Goal: Task Accomplishment & Management: Manage account settings

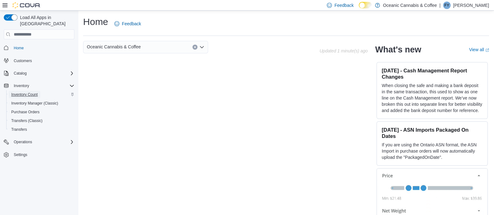
click at [31, 92] on span "Inventory Count" at bounding box center [24, 94] width 27 height 5
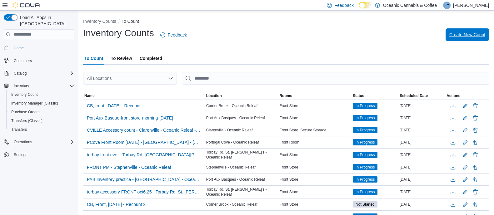
click at [471, 32] on span "Create New Count" at bounding box center [467, 35] width 36 height 6
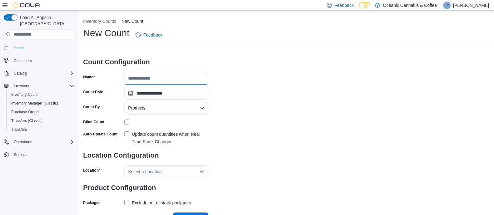
click at [170, 80] on input "Name" at bounding box center [166, 78] width 84 height 12
type input "********"
click at [166, 111] on div "Products" at bounding box center [166, 108] width 84 height 12
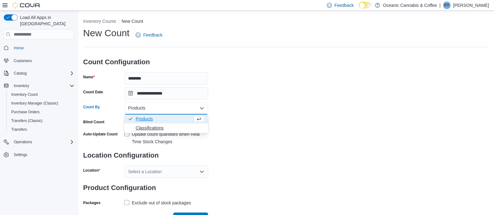
click at [160, 129] on span "Classifications" at bounding box center [169, 128] width 69 height 6
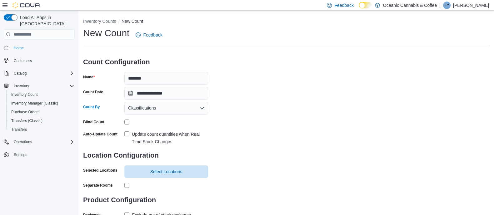
click at [129, 134] on label "Update count quantities when Real Time Stock Changes" at bounding box center [166, 137] width 84 height 15
click at [159, 172] on span "Select Locations" at bounding box center [166, 171] width 32 height 6
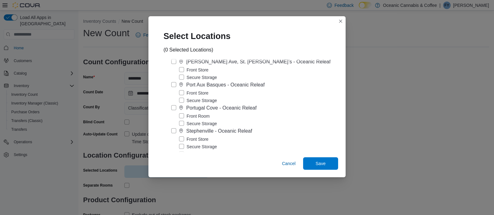
scroll to position [107, 0]
click at [185, 141] on label "Front Store" at bounding box center [193, 137] width 29 height 7
click at [321, 164] on span "Save" at bounding box center [320, 163] width 27 height 12
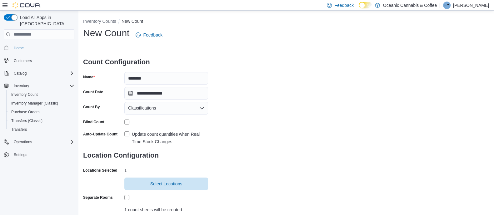
scroll to position [61, 0]
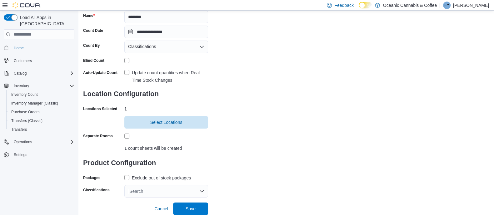
click at [128, 176] on label "Exclude out of stock packages" at bounding box center [157, 177] width 66 height 7
click at [150, 191] on div "Search" at bounding box center [166, 191] width 84 height 12
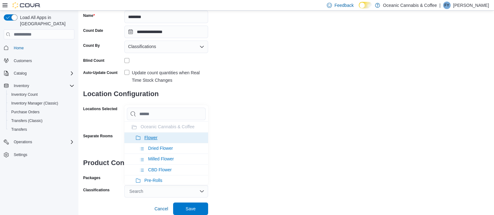
click at [156, 138] on span "Flower" at bounding box center [150, 137] width 13 height 5
click at [156, 138] on span "Pre-Rolls" at bounding box center [153, 137] width 18 height 5
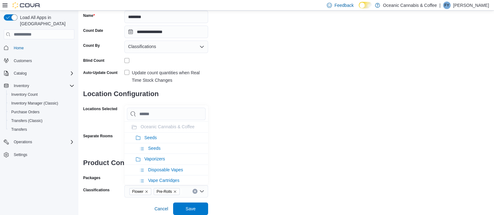
click at [156, 138] on span "Seeds" at bounding box center [150, 137] width 12 height 5
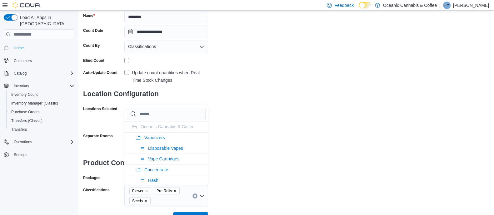
click at [156, 138] on span "Vaporizers" at bounding box center [154, 137] width 21 height 5
click at [156, 138] on span "Concentrate" at bounding box center [156, 137] width 24 height 5
click at [156, 138] on span "Edibles" at bounding box center [151, 137] width 14 height 5
click at [156, 138] on span "Oil & Capsules" at bounding box center [158, 137] width 29 height 5
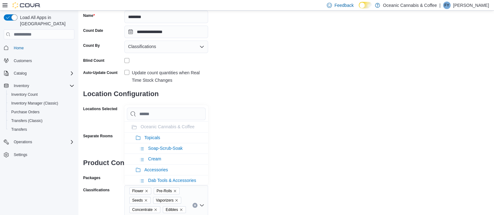
click at [156, 138] on span "Topicals" at bounding box center [152, 137] width 16 height 5
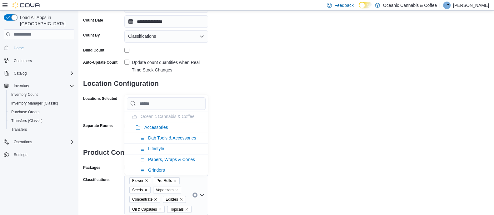
click at [239, 191] on div "**********" at bounding box center [286, 85] width 406 height 260
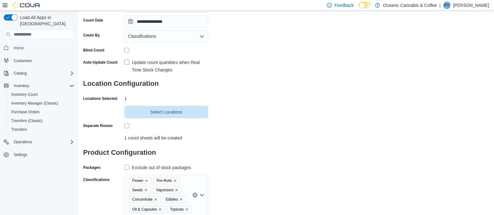
scroll to position [89, 0]
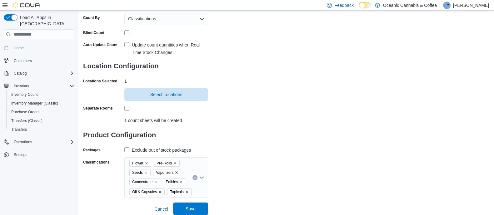
click at [182, 206] on span "Save" at bounding box center [190, 209] width 27 height 12
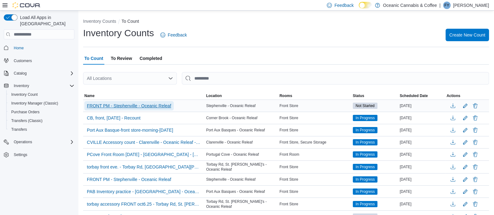
click at [139, 101] on span "FRONT PM - Stephenville - Oceanic Releaf" at bounding box center [129, 105] width 84 height 9
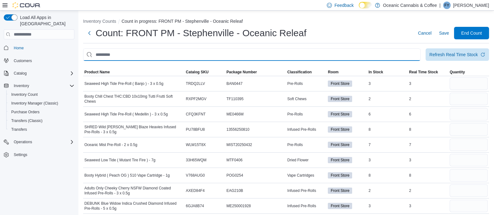
click at [203, 48] on input "This is a search bar. After typing your query, hit enter to filter the results …" at bounding box center [251, 54] width 337 height 12
type input "*********"
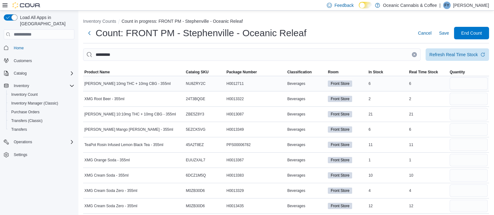
click at [469, 90] on div at bounding box center [468, 83] width 41 height 15
click at [463, 82] on input "number" at bounding box center [468, 83] width 38 height 12
type input "*"
type input "**"
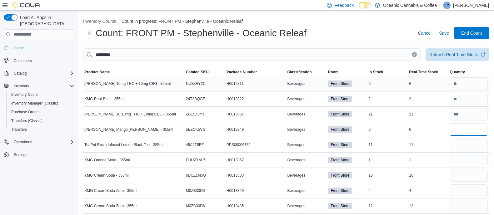
type input "*"
type input "**"
type input "*"
type input "**"
type input "*"
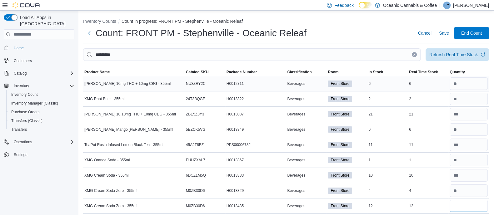
type input "**"
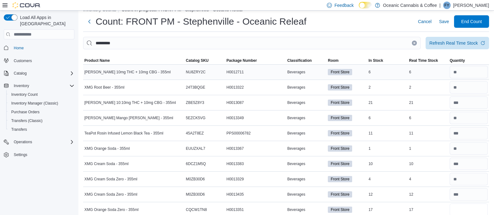
type input "**"
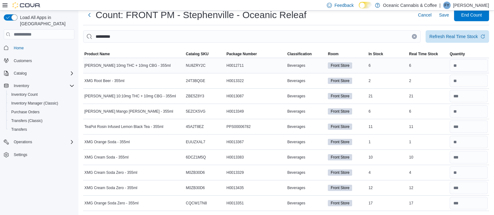
scroll to position [0, 0]
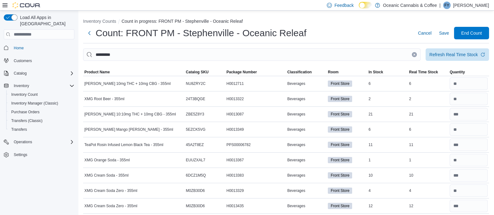
click at [416, 56] on button "Clear input" at bounding box center [413, 54] width 5 height 5
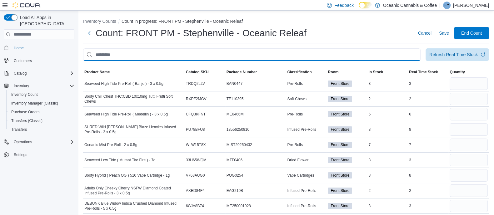
click at [277, 55] on input "This is a search bar. After typing your query, hit enter to filter the results …" at bounding box center [251, 54] width 337 height 12
type input "********"
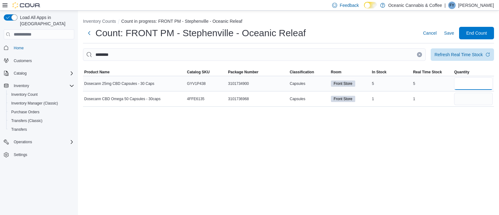
click at [465, 85] on input "number" at bounding box center [474, 83] width 39 height 12
type input "*"
click at [420, 55] on icon "Clear input" at bounding box center [420, 54] width 2 height 2
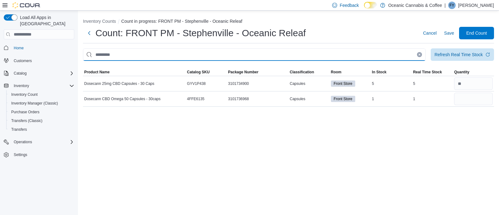
click at [385, 54] on input "This is a search bar. After typing your query, hit enter to filter the results …" at bounding box center [254, 54] width 343 height 12
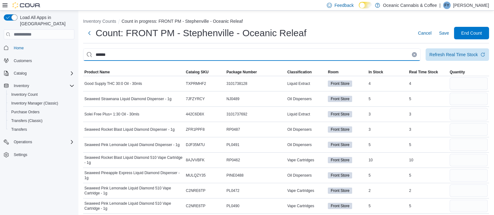
click at [352, 54] on input "******" at bounding box center [251, 54] width 337 height 12
type input "**********"
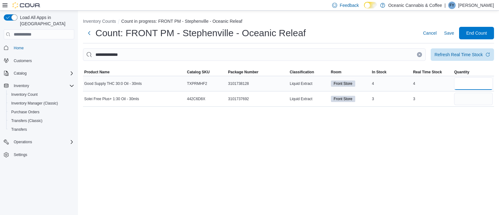
click at [474, 88] on input "number" at bounding box center [474, 83] width 39 height 12
type input "*"
click at [419, 55] on icon "Clear input" at bounding box center [420, 55] width 2 height 2
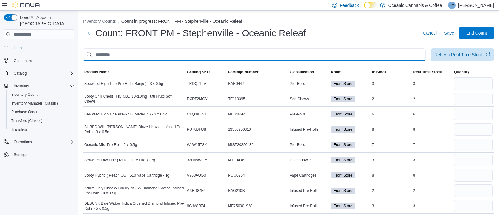
click at [373, 56] on input "This is a search bar. After typing your query, hit enter to filter the results …" at bounding box center [254, 54] width 343 height 12
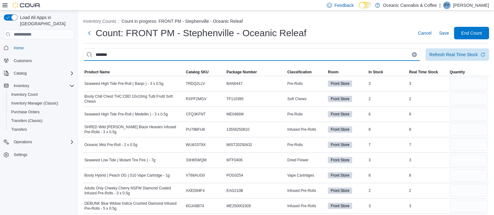
type input "*******"
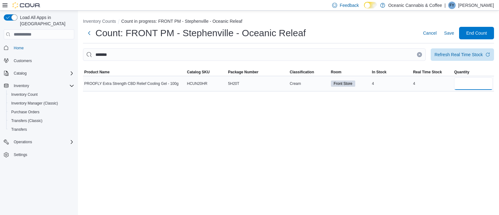
click at [469, 89] on input "number" at bounding box center [474, 83] width 39 height 12
type input "*"
click at [418, 55] on button "Clear input" at bounding box center [419, 54] width 5 height 5
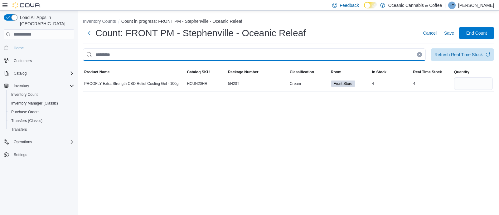
click at [386, 58] on input "This is a search bar. After typing your query, hit enter to filter the results …" at bounding box center [254, 54] width 343 height 12
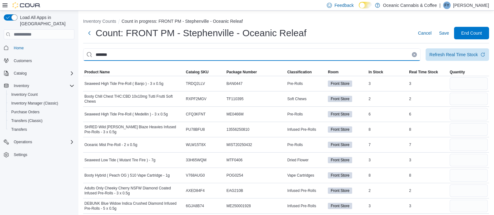
type input "*******"
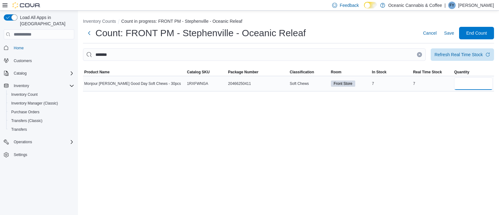
click at [473, 86] on input "number" at bounding box center [474, 83] width 39 height 12
type input "*"
click at [421, 54] on icon "Clear input" at bounding box center [420, 54] width 2 height 2
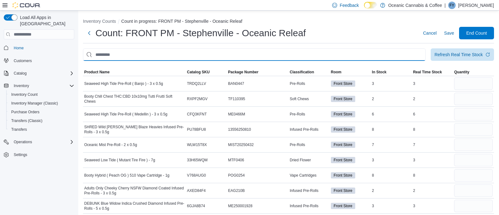
click at [374, 55] on input "This is a search bar. After typing your query, hit enter to filter the results …" at bounding box center [254, 54] width 343 height 12
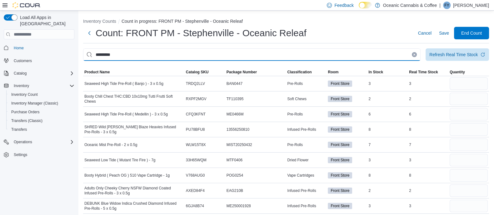
type input "*********"
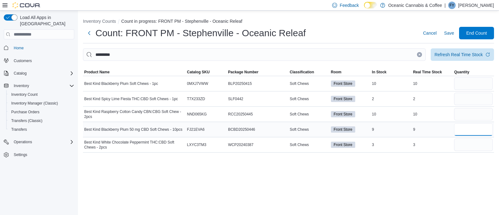
click at [475, 125] on input "number" at bounding box center [474, 129] width 39 height 12
type input "*"
click at [464, 120] on input "number" at bounding box center [474, 114] width 39 height 12
type input "**"
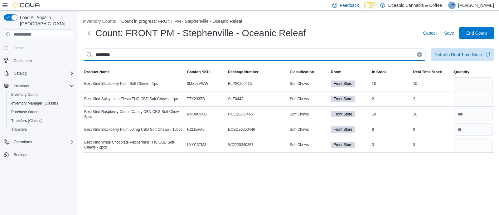
click at [421, 57] on input "*********" at bounding box center [254, 54] width 343 height 12
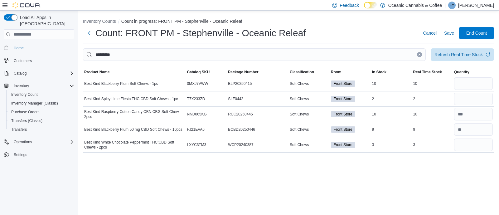
click at [420, 55] on icon "Clear input" at bounding box center [420, 54] width 2 height 2
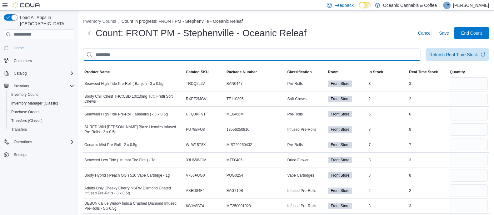
click at [381, 55] on input "This is a search bar. After typing your query, hit enter to filter the results …" at bounding box center [251, 54] width 337 height 12
type input "*****"
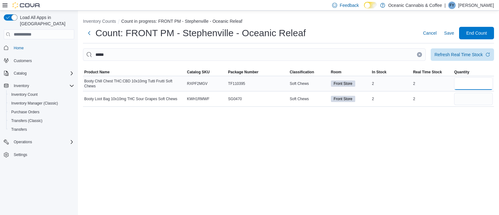
click at [464, 85] on input "number" at bounding box center [474, 83] width 39 height 12
type input "*"
click at [418, 54] on button "Clear input" at bounding box center [419, 54] width 5 height 5
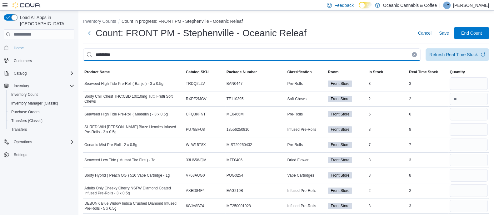
type input "*********"
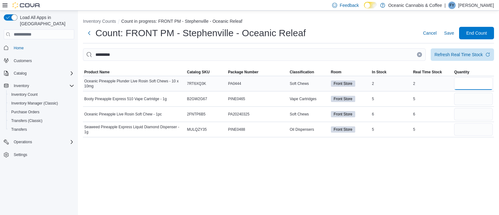
click at [472, 84] on input "number" at bounding box center [474, 83] width 39 height 12
type input "*"
click at [420, 56] on button "Clear input" at bounding box center [419, 54] width 5 height 5
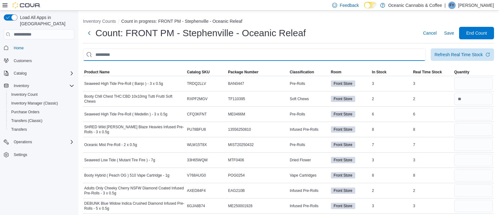
click at [365, 55] on input "This is a search bar. After typing your query, hit enter to filter the results …" at bounding box center [254, 54] width 343 height 12
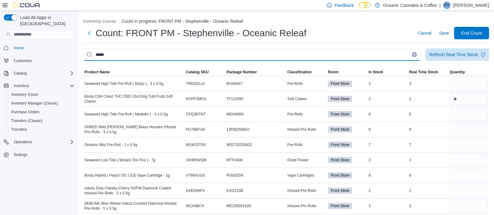
type input "*****"
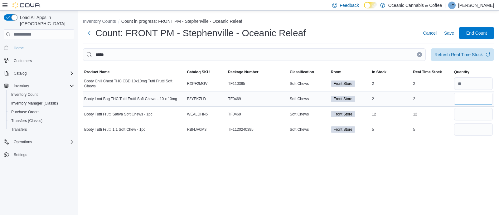
click at [467, 97] on input "number" at bounding box center [474, 99] width 39 height 12
type input "*"
click at [421, 55] on button "Clear input" at bounding box center [419, 54] width 5 height 5
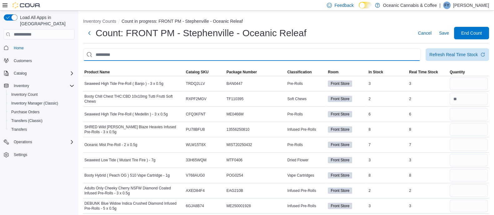
click at [357, 49] on input "This is a search bar. After typing your query, hit enter to filter the results …" at bounding box center [251, 54] width 337 height 12
type input "******"
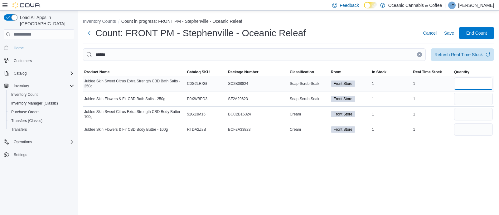
click at [475, 83] on input "number" at bounding box center [474, 83] width 39 height 12
type input "*"
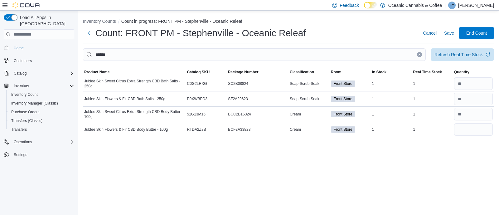
click at [421, 56] on button "Clear input" at bounding box center [419, 54] width 5 height 5
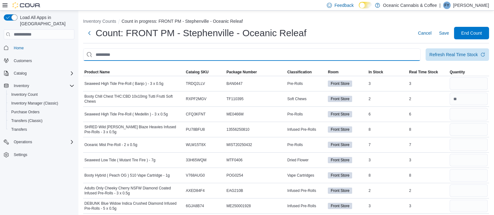
click at [387, 55] on input "This is a search bar. After typing your query, hit enter to filter the results …" at bounding box center [251, 54] width 337 height 12
type input "*"
type input "****"
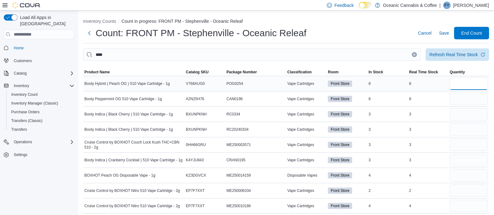
click at [462, 88] on input "number" at bounding box center [468, 83] width 38 height 12
type input "*"
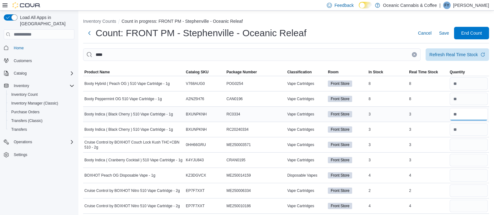
click at [474, 116] on input "number" at bounding box center [468, 114] width 38 height 12
type input "*"
click at [461, 142] on input "number" at bounding box center [468, 145] width 38 height 12
type input "*"
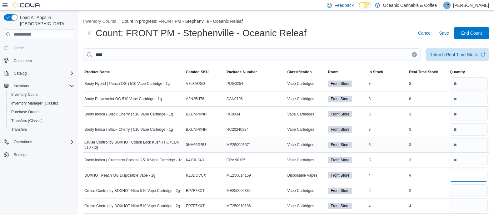
type input "*"
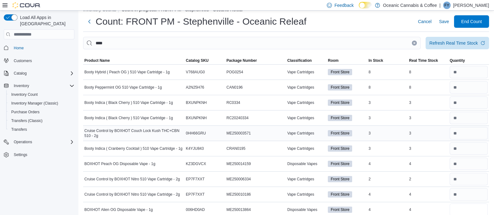
type input "*"
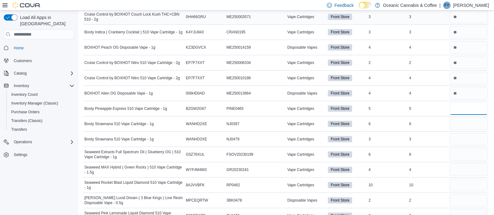
type input "*"
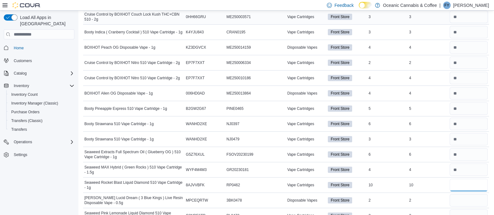
type input "**"
type input "*"
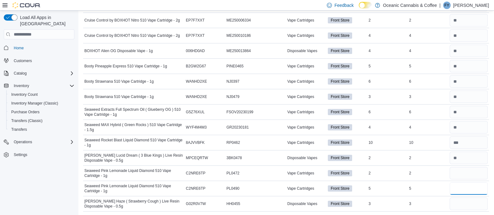
scroll to position [170, 0]
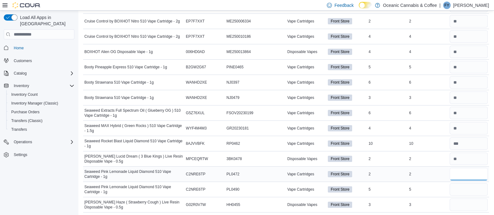
click at [467, 175] on input "number" at bounding box center [468, 174] width 38 height 12
type input "*"
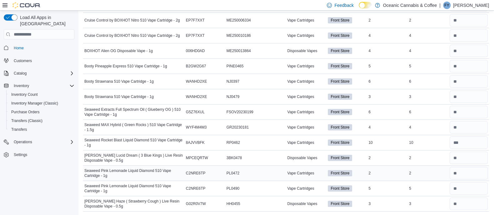
scroll to position [0, 0]
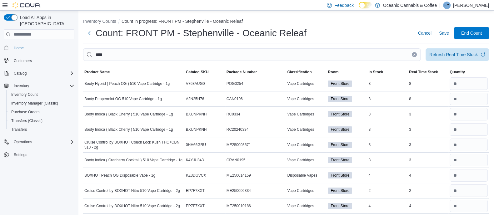
click at [416, 56] on button "Clear input" at bounding box center [413, 54] width 5 height 5
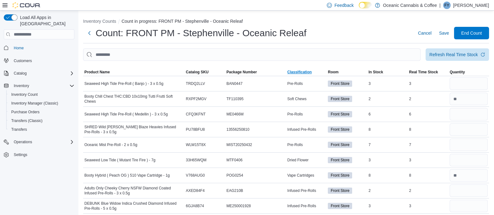
click at [309, 71] on span "Classification" at bounding box center [299, 72] width 24 height 5
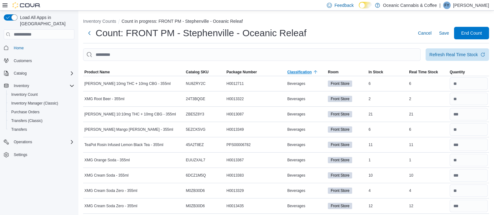
click at [310, 71] on span "Classification" at bounding box center [299, 72] width 24 height 5
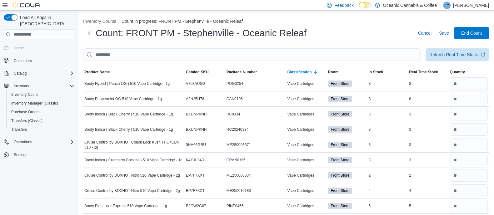
click at [310, 71] on span "Classification" at bounding box center [299, 72] width 24 height 5
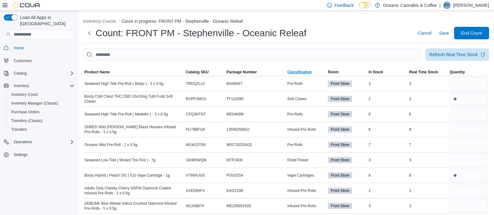
click at [310, 71] on span "Classification" at bounding box center [299, 72] width 24 height 5
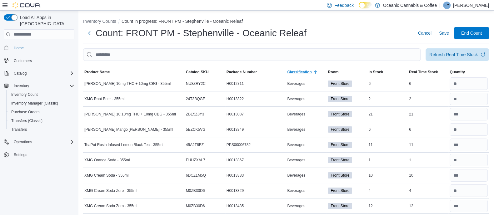
click at [306, 72] on span "Classification" at bounding box center [299, 72] width 24 height 5
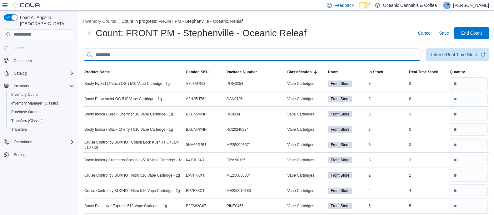
click at [292, 50] on input "This is a search bar. After typing your query, hit enter to filter the results …" at bounding box center [251, 54] width 337 height 12
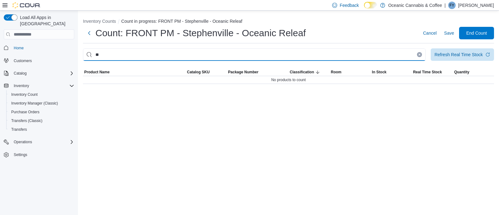
type input "*"
type input "****"
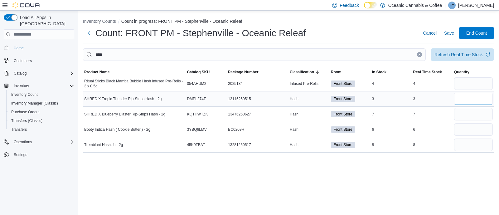
click at [457, 103] on input "number" at bounding box center [474, 99] width 39 height 12
type input "*"
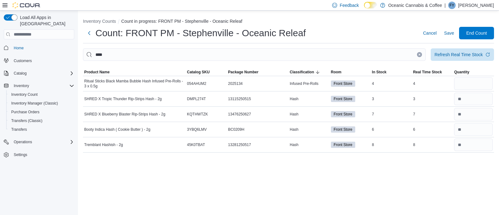
click at [419, 53] on button "Clear input" at bounding box center [419, 54] width 5 height 5
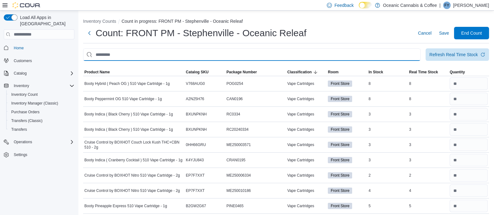
click at [398, 53] on input "This is a search bar. After typing your query, hit enter to filter the results …" at bounding box center [251, 54] width 337 height 12
type input "*****"
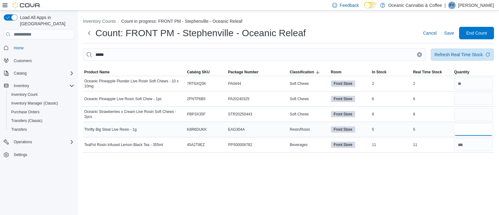
click at [483, 127] on input "number" at bounding box center [474, 129] width 39 height 12
type input "*"
click at [420, 52] on button "Clear input" at bounding box center [419, 54] width 5 height 5
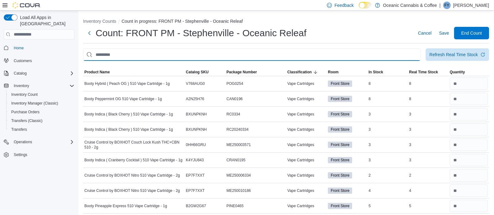
click at [366, 53] on input "This is a search bar. After typing your query, hit enter to filter the results …" at bounding box center [251, 54] width 337 height 12
type input "*"
type input "*******"
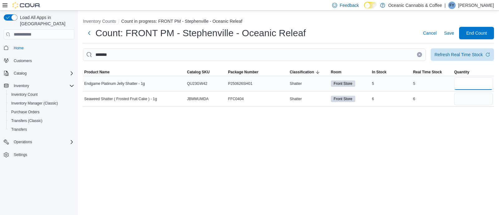
click at [472, 86] on input "number" at bounding box center [474, 83] width 39 height 12
type input "*"
click at [419, 55] on icon "Clear input" at bounding box center [420, 54] width 2 height 2
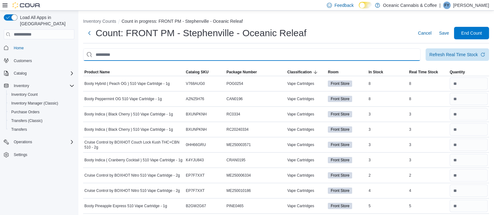
click at [375, 52] on input "This is a search bar. After typing your query, hit enter to filter the results …" at bounding box center [251, 54] width 337 height 12
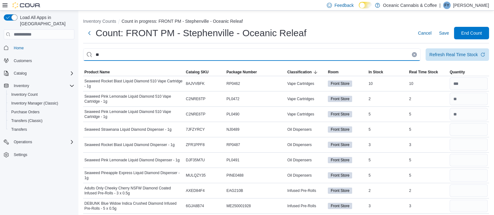
type input "*"
type input "**********"
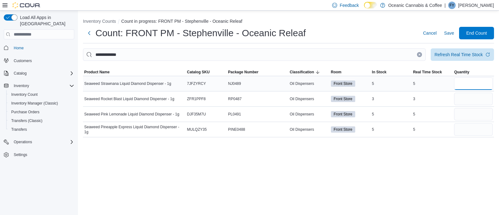
click at [464, 82] on input "number" at bounding box center [474, 83] width 39 height 12
type input "*"
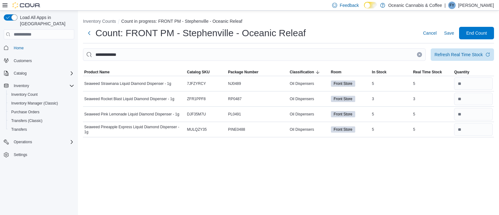
click at [419, 55] on icon "Clear input" at bounding box center [420, 54] width 2 height 2
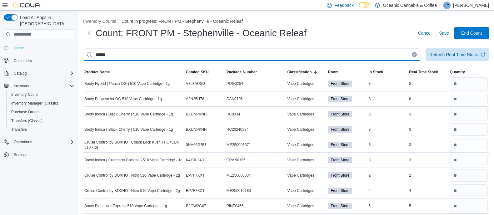
type input "******"
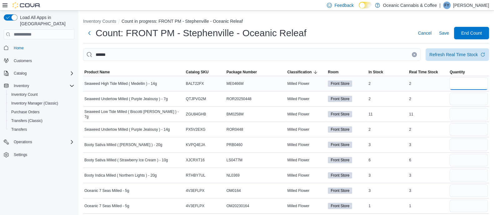
click at [474, 87] on input "number" at bounding box center [468, 83] width 38 height 12
type input "*"
click at [473, 113] on input "number" at bounding box center [468, 114] width 38 height 12
type input "**"
click at [474, 100] on input "number" at bounding box center [468, 99] width 38 height 12
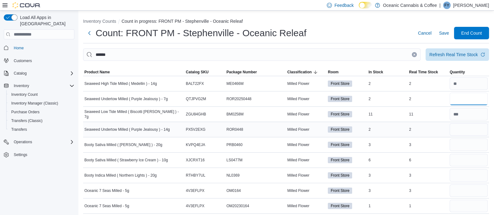
type input "*"
click at [468, 129] on input "number" at bounding box center [468, 129] width 38 height 12
type input "*"
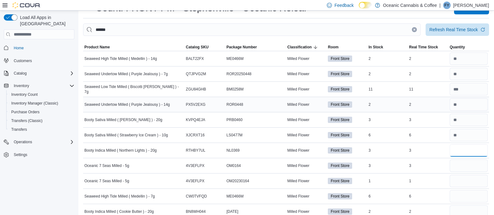
scroll to position [27, 0]
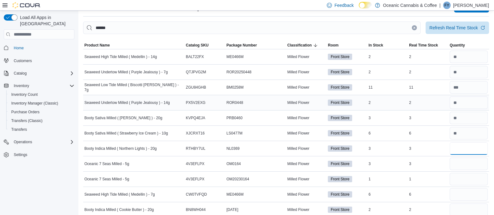
type input "*"
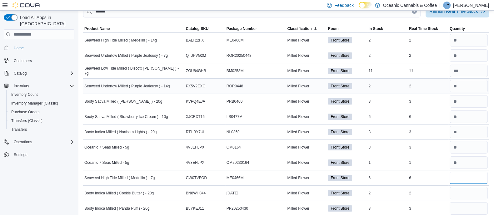
scroll to position [48, 0]
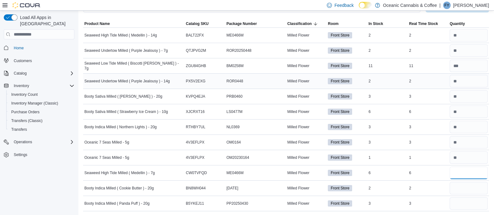
type input "*"
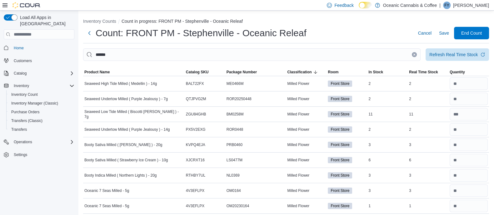
type input "*"
click at [415, 53] on icon "Clear input" at bounding box center [414, 54] width 2 height 2
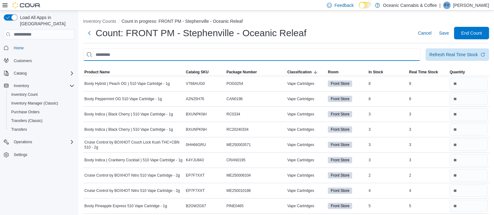
click at [365, 50] on input "This is a search bar. After typing your query, hit enter to filter the results …" at bounding box center [251, 54] width 337 height 12
type input "***"
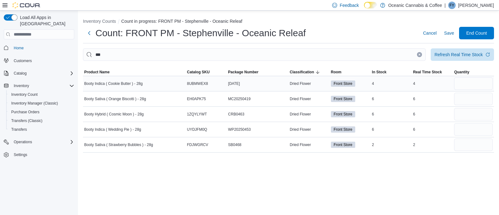
click at [450, 84] on div "4" at bounding box center [432, 83] width 41 height 7
click at [453, 84] on div "4" at bounding box center [432, 83] width 41 height 7
click at [471, 83] on input "number" at bounding box center [474, 83] width 39 height 12
type input "*"
click at [471, 128] on input "number" at bounding box center [474, 129] width 39 height 12
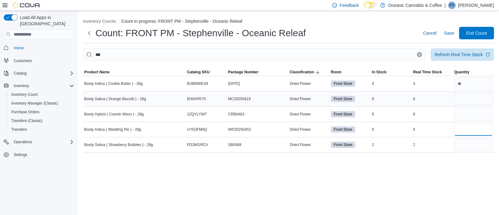
type input "*"
click at [465, 100] on input "number" at bounding box center [474, 99] width 39 height 12
type input "*"
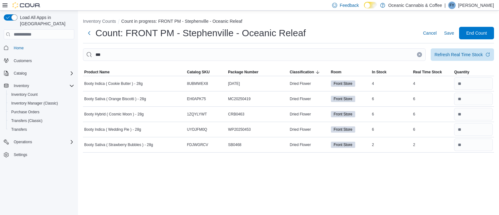
click at [421, 56] on button "Clear input" at bounding box center [419, 54] width 5 height 5
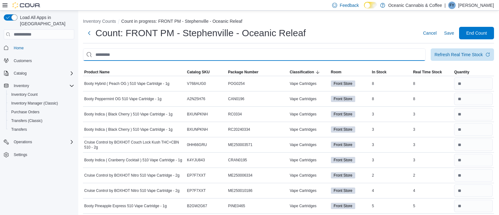
click at [361, 50] on input "This is a search bar. After typing your query, hit enter to filter the results …" at bounding box center [254, 54] width 343 height 12
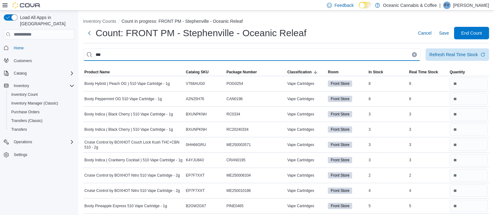
type input "***"
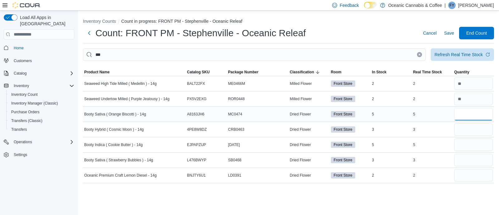
click at [467, 115] on input "number" at bounding box center [474, 114] width 39 height 12
type input "*"
click at [470, 163] on input "number" at bounding box center [474, 160] width 39 height 12
type input "*"
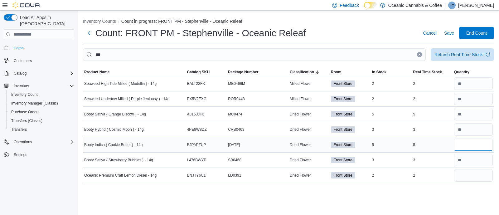
click at [464, 142] on input "number" at bounding box center [474, 145] width 39 height 12
type input "*"
click at [473, 179] on input "number" at bounding box center [474, 175] width 39 height 12
type input "*"
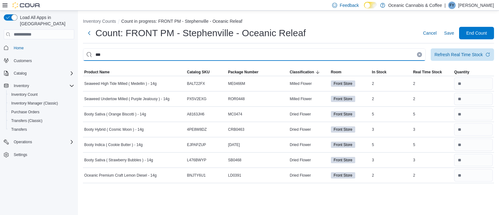
click at [418, 58] on input "***" at bounding box center [254, 54] width 343 height 12
click at [421, 50] on input "***" at bounding box center [254, 54] width 343 height 12
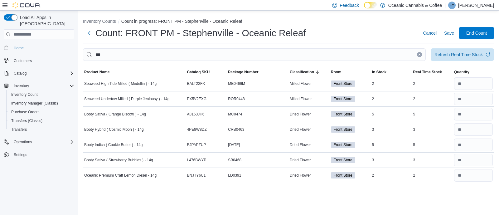
click at [421, 54] on icon "Clear input" at bounding box center [420, 54] width 2 height 2
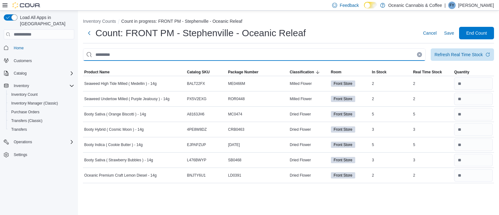
click at [370, 53] on input "This is a search bar. After typing your query, hit enter to filter the results …" at bounding box center [254, 54] width 343 height 12
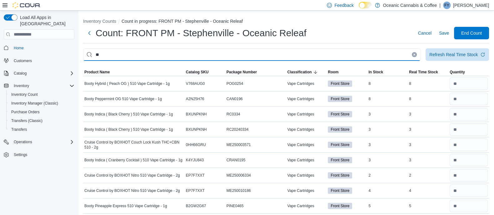
type input "**"
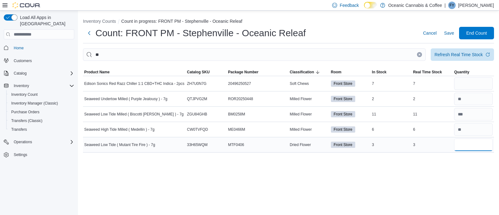
click at [464, 150] on input "number" at bounding box center [474, 145] width 39 height 12
type input "*"
click at [421, 54] on icon "Clear input" at bounding box center [420, 54] width 2 height 2
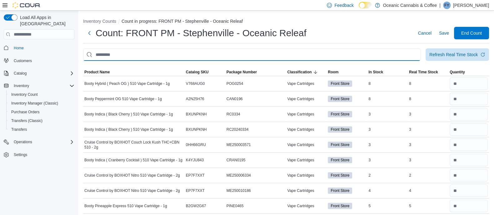
click at [349, 60] on input "This is a search bar. After typing your query, hit enter to filter the results …" at bounding box center [251, 54] width 337 height 12
type input "****"
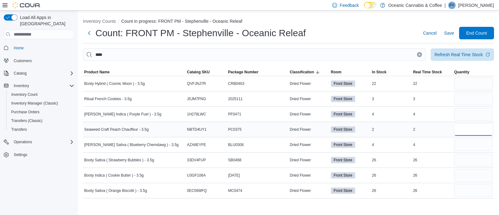
click at [464, 126] on input "number" at bounding box center [474, 129] width 39 height 12
type input "*"
click at [462, 111] on input "number" at bounding box center [474, 114] width 39 height 12
type input "*"
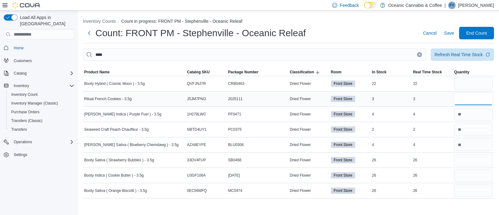
click at [463, 102] on input "number" at bounding box center [474, 99] width 39 height 12
type input "*"
click at [463, 85] on input "number" at bounding box center [474, 83] width 39 height 12
click at [460, 189] on input "number" at bounding box center [474, 190] width 39 height 12
type input "**"
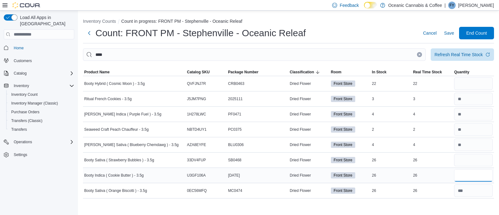
click at [462, 176] on input "number" at bounding box center [474, 175] width 39 height 12
type input "**"
click at [474, 162] on input "number" at bounding box center [474, 160] width 39 height 12
click at [474, 86] on input "number" at bounding box center [474, 83] width 39 height 12
click at [463, 55] on div "Refresh Real Time Stock" at bounding box center [459, 54] width 48 height 6
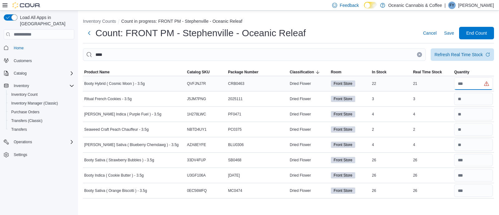
click at [468, 86] on input "number" at bounding box center [474, 83] width 39 height 12
click at [418, 53] on button "Clear input" at bounding box center [419, 54] width 5 height 5
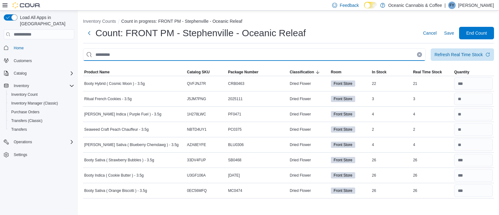
click at [423, 57] on input "This is a search bar. After typing your query, hit enter to filter the results …" at bounding box center [254, 54] width 343 height 12
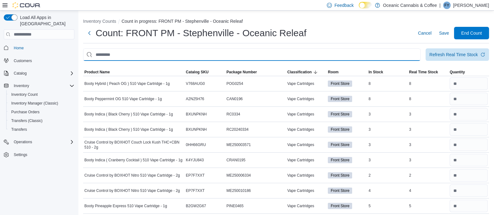
click at [348, 51] on input "This is a search bar. After typing your query, hit enter to filter the results …" at bounding box center [251, 54] width 337 height 12
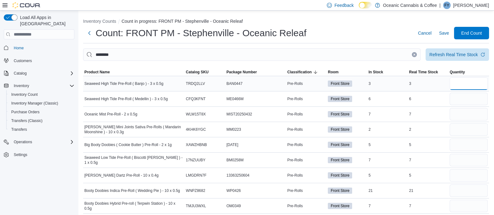
click at [475, 85] on input "number" at bounding box center [468, 83] width 38 height 12
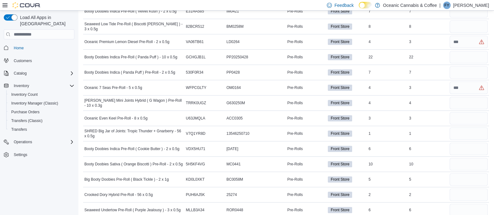
scroll to position [379, 0]
click at [463, 150] on input "number" at bounding box center [468, 148] width 38 height 12
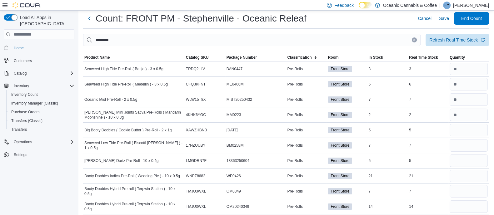
scroll to position [0, 0]
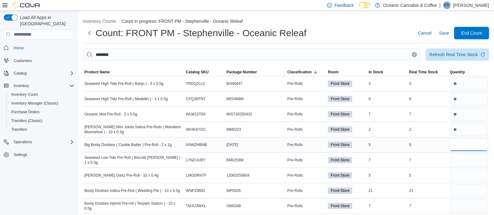
click at [463, 141] on input "number" at bounding box center [468, 145] width 38 height 12
click at [476, 160] on input "number" at bounding box center [468, 160] width 38 height 12
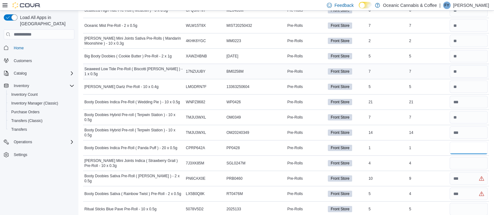
scroll to position [89, 0]
click at [472, 165] on input "number" at bounding box center [468, 163] width 38 height 12
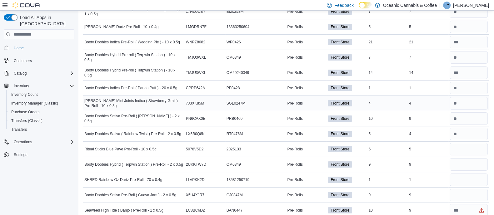
scroll to position [158, 0]
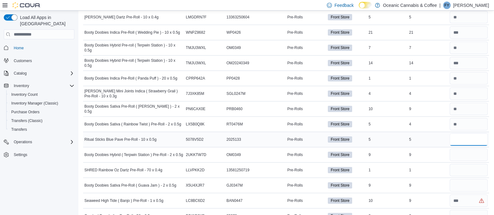
click at [470, 135] on input "number" at bounding box center [468, 139] width 38 height 12
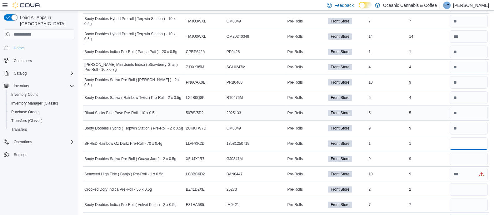
scroll to position [187, 0]
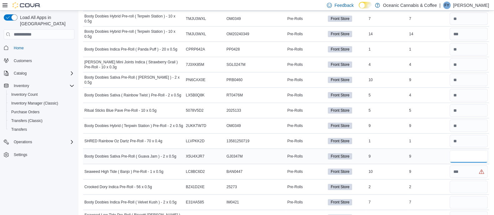
click at [466, 158] on input "number" at bounding box center [468, 156] width 38 height 12
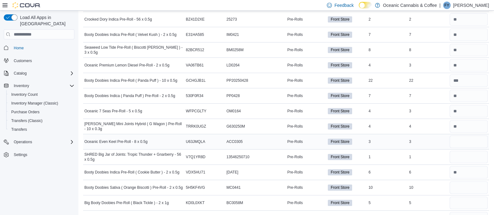
scroll to position [356, 0]
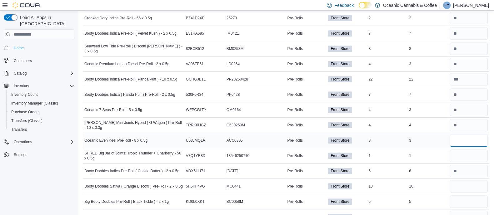
click at [470, 137] on input "number" at bounding box center [468, 140] width 38 height 12
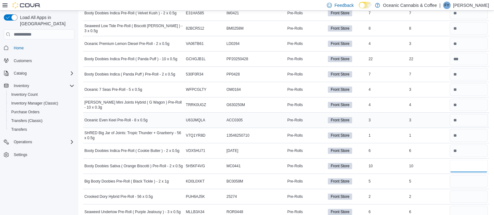
scroll to position [0, 0]
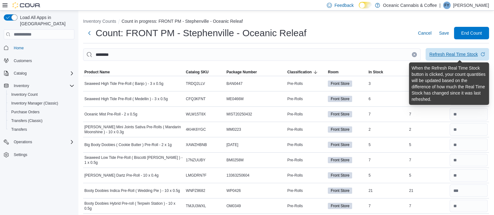
click at [469, 52] on div "Refresh Real Time Stock" at bounding box center [453, 54] width 48 height 6
click at [462, 55] on div "Refresh Real Time Stock" at bounding box center [453, 54] width 48 height 6
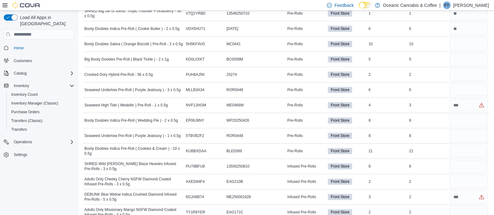
scroll to position [499, 0]
click at [462, 41] on input "number" at bounding box center [468, 43] width 38 height 12
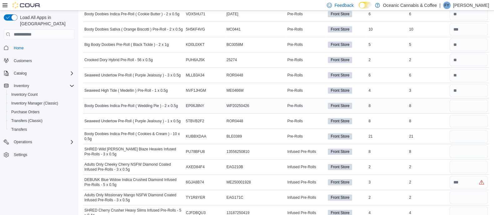
scroll to position [513, 0]
click at [470, 106] on input "number" at bounding box center [468, 106] width 38 height 12
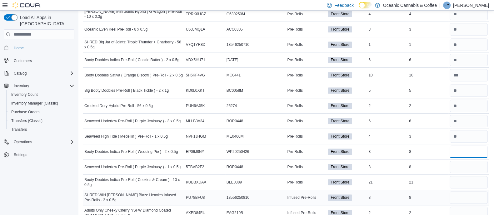
scroll to position [465, 0]
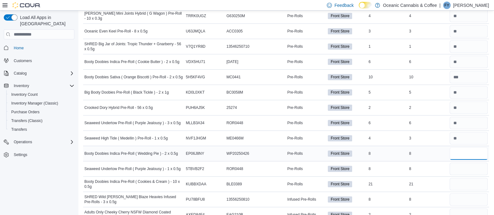
click at [465, 154] on input "number" at bounding box center [468, 153] width 38 height 12
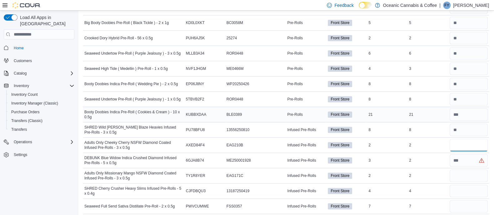
scroll to position [536, 0]
click at [462, 175] on input "number" at bounding box center [468, 175] width 38 height 12
click at [467, 158] on input "number" at bounding box center [468, 160] width 38 height 12
click at [469, 188] on input "number" at bounding box center [468, 190] width 38 height 12
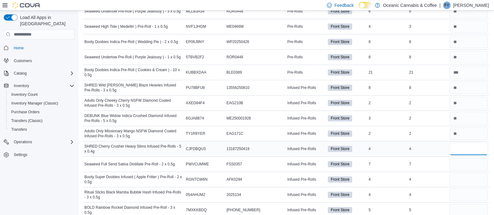
scroll to position [582, 0]
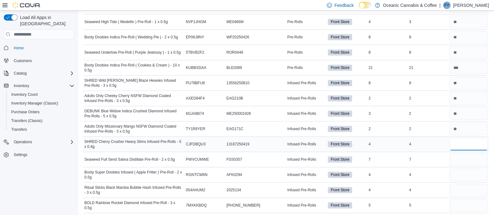
click at [465, 142] on input "number" at bounding box center [468, 144] width 38 height 12
click at [470, 156] on input "number" at bounding box center [468, 159] width 38 height 12
click at [469, 158] on input "number" at bounding box center [468, 159] width 38 height 12
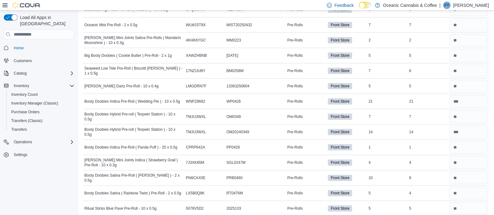
scroll to position [0, 0]
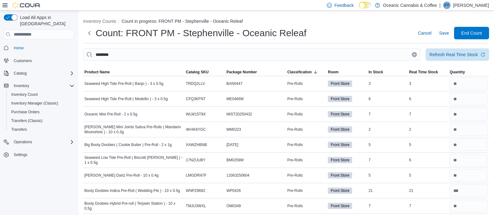
click at [415, 55] on icon "Clear input" at bounding box center [414, 55] width 2 height 2
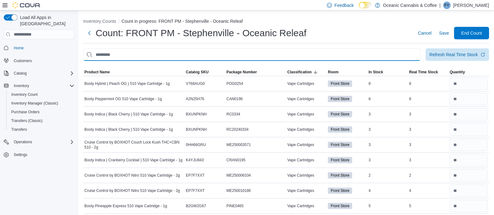
click at [348, 52] on input "This is a search bar. After typing your query, hit enter to filter the results …" at bounding box center [251, 54] width 337 height 12
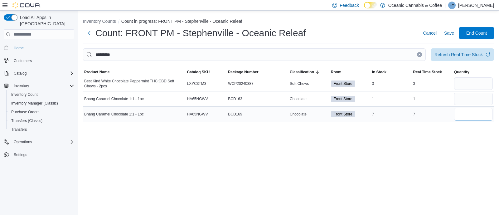
click at [470, 108] on input "number" at bounding box center [474, 114] width 39 height 12
click at [468, 101] on input "number" at bounding box center [474, 99] width 39 height 12
click at [421, 56] on button "Clear input" at bounding box center [419, 54] width 5 height 5
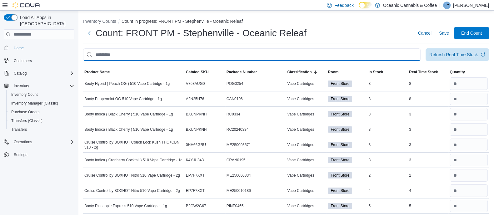
click at [364, 54] on input "This is a search bar. After typing your query, hit enter to filter the results …" at bounding box center [251, 54] width 337 height 12
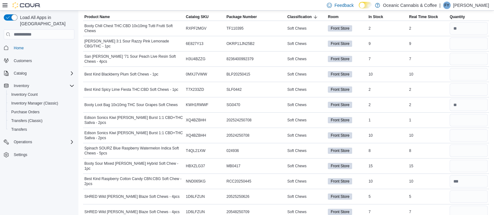
scroll to position [55, 0]
click at [479, 56] on input "number" at bounding box center [468, 59] width 38 height 12
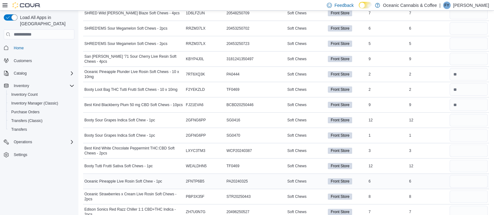
scroll to position [254, 0]
click at [465, 54] on input "number" at bounding box center [468, 59] width 38 height 12
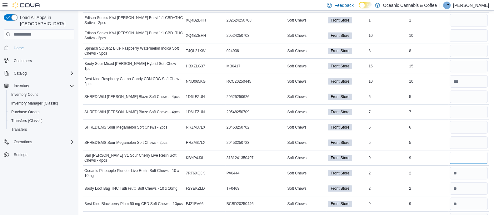
scroll to position [155, 0]
click at [465, 53] on input "number" at bounding box center [468, 51] width 38 height 12
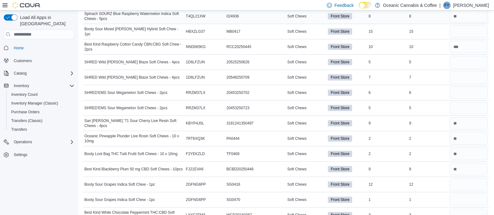
scroll to position [199, 0]
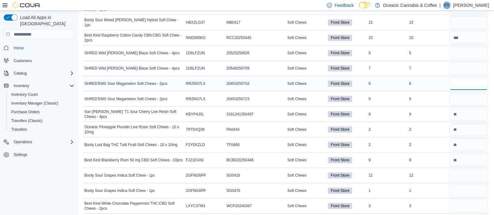
click at [468, 84] on input "number" at bounding box center [468, 83] width 38 height 12
click at [468, 190] on input "number" at bounding box center [468, 190] width 38 height 12
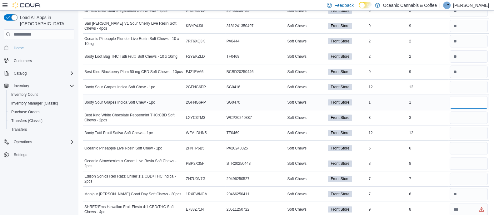
scroll to position [288, 0]
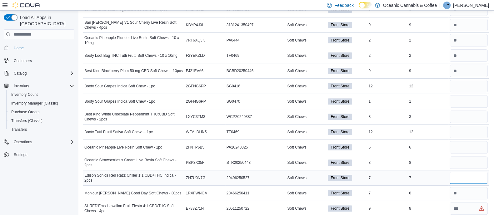
click at [470, 174] on input "number" at bounding box center [468, 178] width 38 height 12
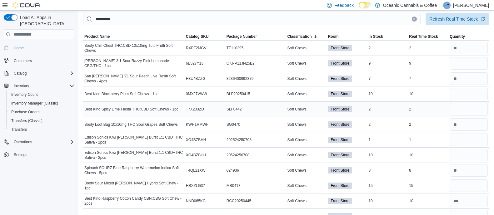
scroll to position [36, 0]
click at [473, 140] on input "number" at bounding box center [468, 139] width 38 height 12
click at [473, 155] on input "number" at bounding box center [468, 154] width 38 height 12
click at [470, 143] on input "number" at bounding box center [468, 139] width 38 height 12
click at [465, 188] on input "number" at bounding box center [468, 185] width 38 height 12
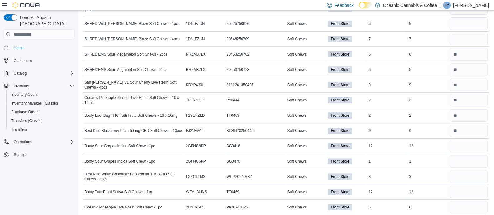
scroll to position [307, 0]
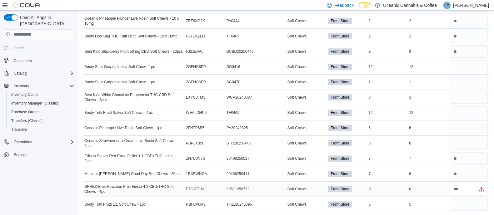
click at [465, 188] on input "number" at bounding box center [468, 189] width 38 height 12
click at [471, 137] on input "number" at bounding box center [468, 143] width 38 height 12
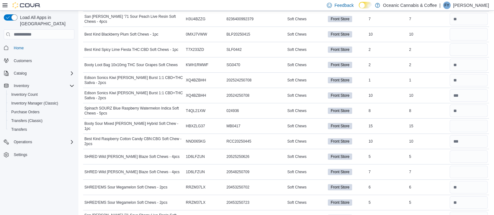
scroll to position [94, 0]
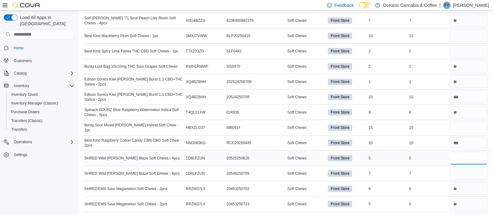
click at [476, 160] on input "number" at bounding box center [468, 158] width 38 height 12
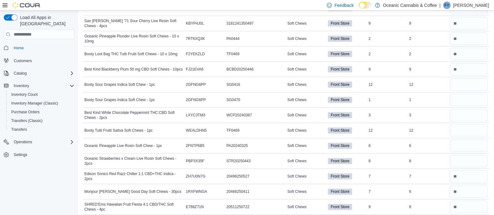
scroll to position [291, 0]
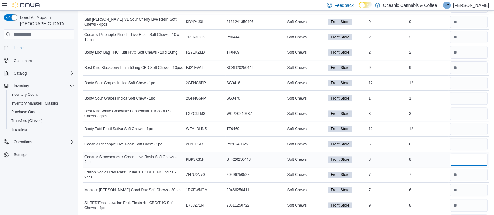
click at [464, 159] on input "number" at bounding box center [468, 159] width 38 height 12
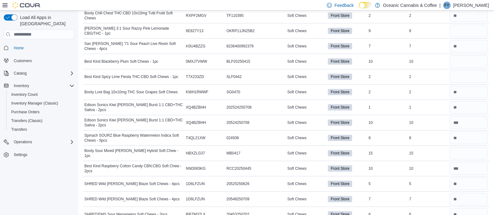
scroll to position [0, 0]
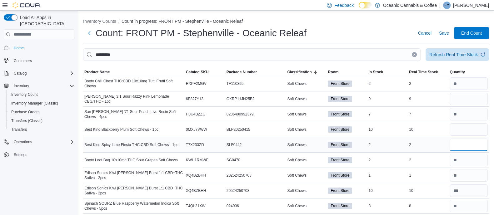
click at [470, 144] on input "number" at bounding box center [468, 145] width 38 height 12
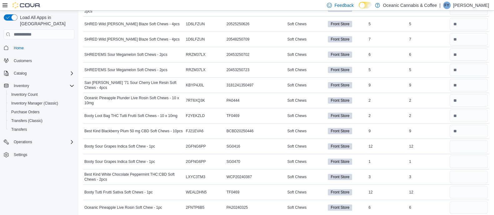
scroll to position [307, 0]
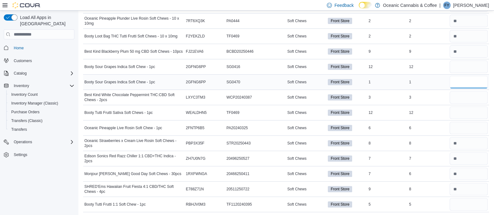
click at [465, 79] on input "number" at bounding box center [468, 82] width 38 height 12
click at [465, 65] on input "number" at bounding box center [468, 67] width 38 height 12
click at [471, 117] on input "number" at bounding box center [468, 112] width 38 height 12
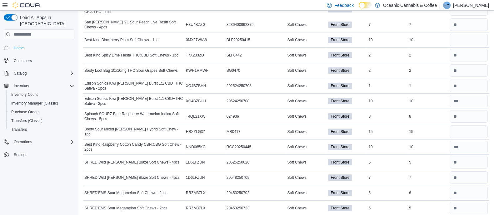
scroll to position [88, 0]
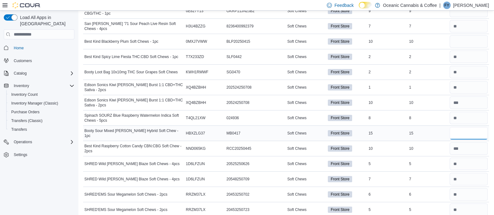
click at [472, 133] on input "number" at bounding box center [468, 133] width 38 height 12
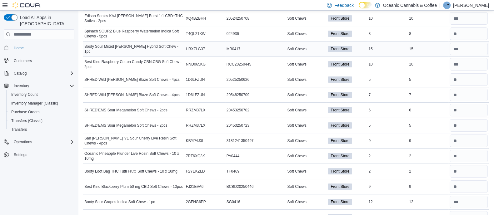
scroll to position [307, 0]
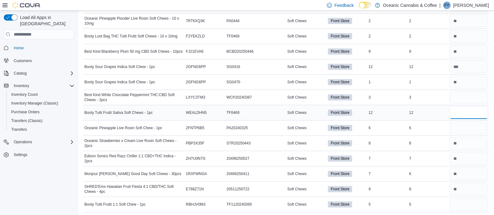
click at [470, 116] on input "number" at bounding box center [468, 112] width 38 height 12
click at [469, 133] on div at bounding box center [468, 127] width 41 height 15
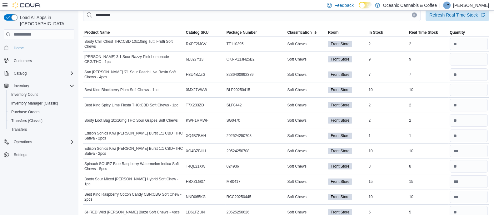
scroll to position [38, 0]
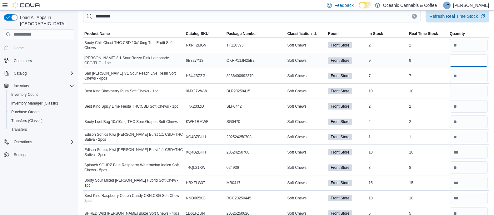
click at [465, 61] on input "number" at bounding box center [468, 60] width 38 height 12
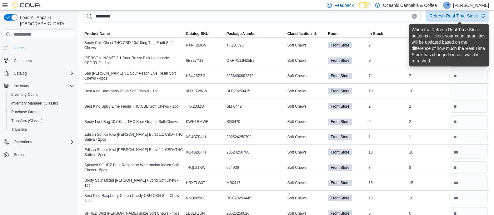
click at [458, 16] on div "Refresh Real Time Stock" at bounding box center [453, 16] width 48 height 6
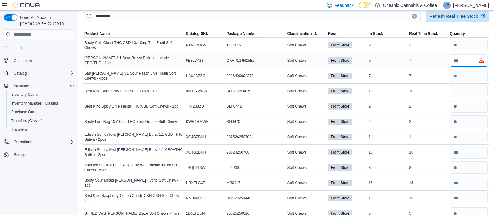
click at [467, 61] on input "number" at bounding box center [468, 60] width 38 height 12
click at [471, 93] on input "number" at bounding box center [468, 91] width 38 height 12
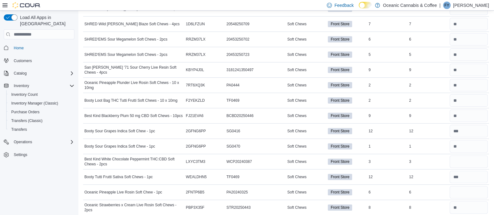
scroll to position [307, 0]
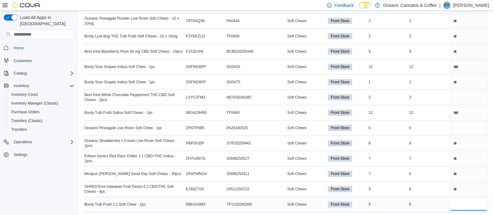
click at [465, 200] on input "number" at bounding box center [468, 204] width 38 height 12
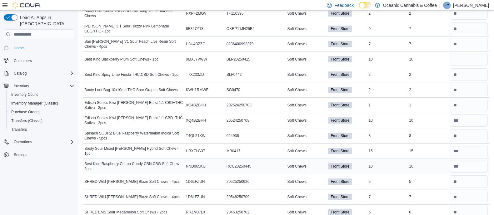
scroll to position [70, 0]
click at [460, 59] on input "number" at bounding box center [468, 59] width 38 height 12
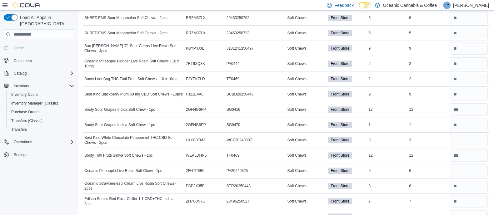
scroll to position [266, 0]
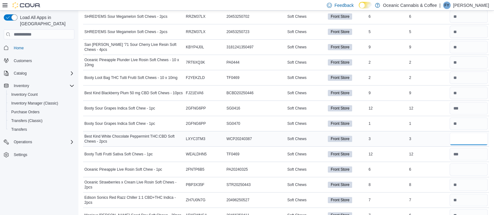
click at [473, 141] on input "number" at bounding box center [468, 139] width 38 height 12
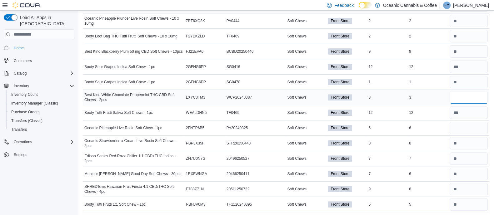
click at [466, 101] on input "number" at bounding box center [468, 97] width 38 height 12
click at [469, 130] on input "number" at bounding box center [468, 128] width 38 height 12
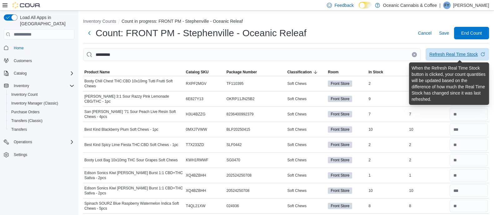
click at [456, 56] on div "Refresh Real Time Stock" at bounding box center [453, 54] width 48 height 6
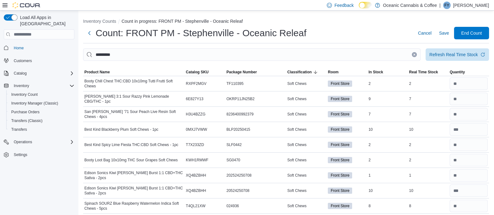
click at [416, 55] on button "Clear input" at bounding box center [413, 54] width 5 height 5
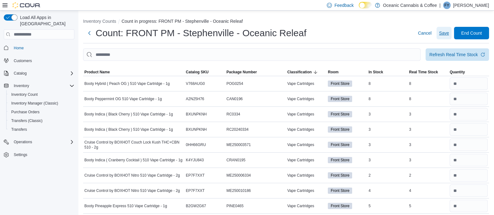
click at [448, 28] on span "Save" at bounding box center [444, 33] width 10 height 12
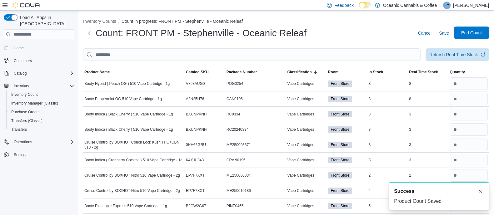
click at [471, 29] on span "End Count" at bounding box center [470, 33] width 27 height 12
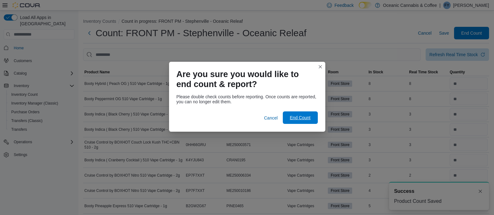
click at [297, 123] on span "End Count" at bounding box center [299, 117] width 27 height 12
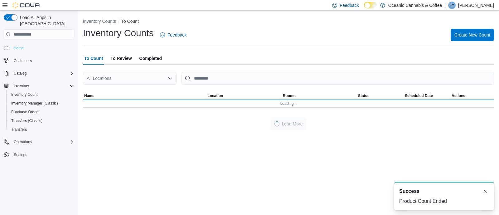
click at [300, 113] on div at bounding box center [288, 113] width 411 height 10
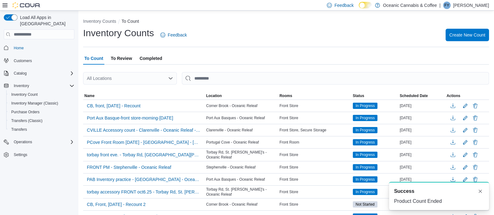
click at [122, 58] on span "To Review" at bounding box center [121, 58] width 21 height 12
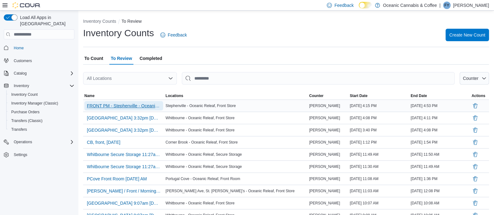
click at [128, 105] on span "FRONT PM - Stephenville - Oceanic Releaf" at bounding box center [124, 106] width 74 height 6
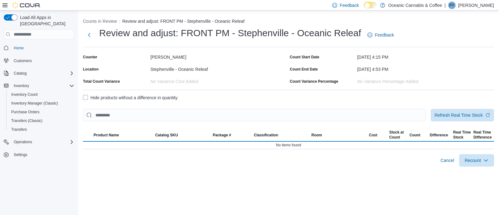
click at [87, 96] on label "Hide products without a difference in quantity" at bounding box center [130, 97] width 95 height 7
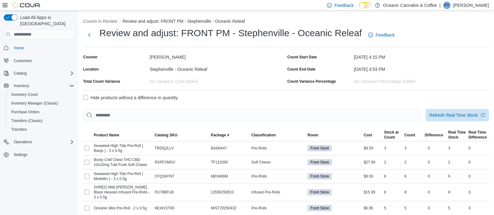
click at [87, 99] on label "Hide products without a difference in quantity" at bounding box center [130, 97] width 95 height 7
